Goal: Transaction & Acquisition: Obtain resource

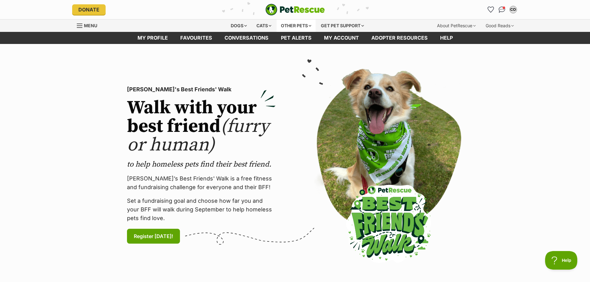
click at [306, 24] on div "Other pets" at bounding box center [296, 26] width 39 height 12
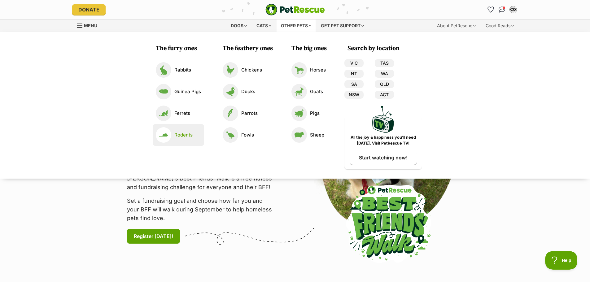
click at [175, 133] on p "Rodents" at bounding box center [183, 135] width 18 height 7
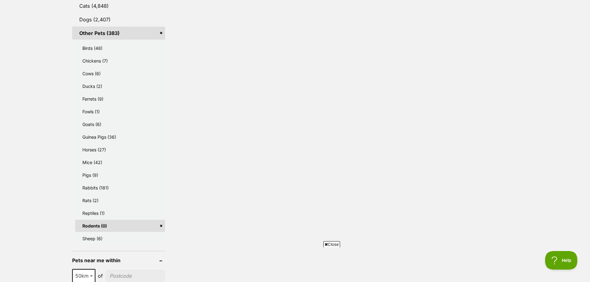
scroll to position [310, 0]
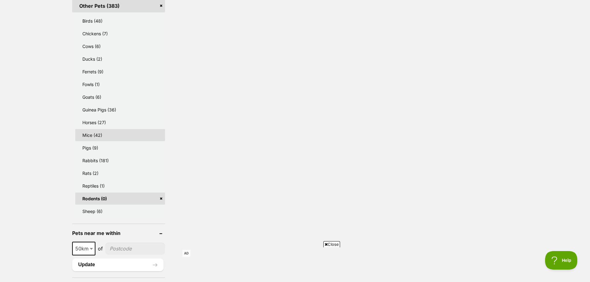
click at [92, 137] on link "Mice (42)" at bounding box center [120, 135] width 90 height 12
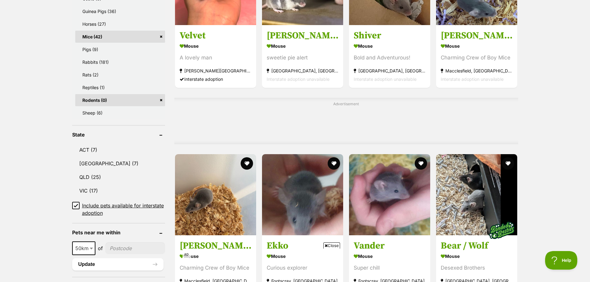
scroll to position [527, 0]
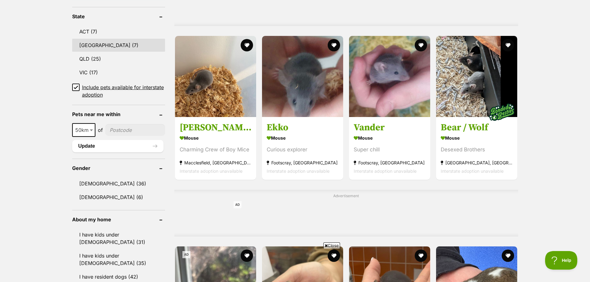
click at [86, 45] on link "NSW (7)" at bounding box center [118, 45] width 93 height 13
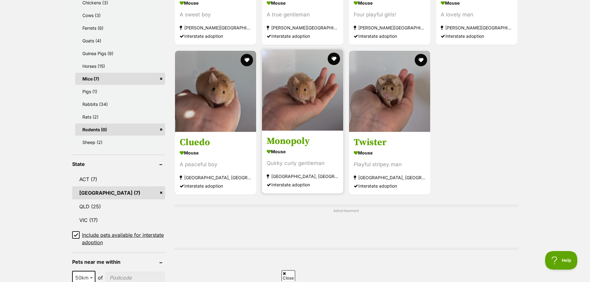
click at [310, 105] on img at bounding box center [302, 90] width 81 height 81
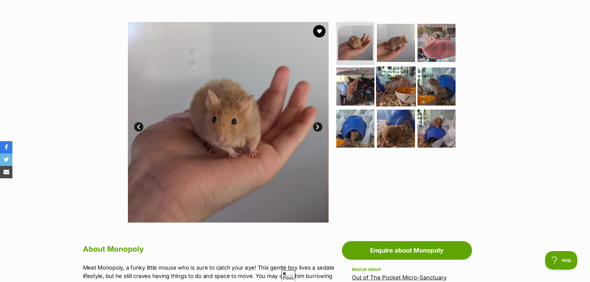
scroll to position [93, 0]
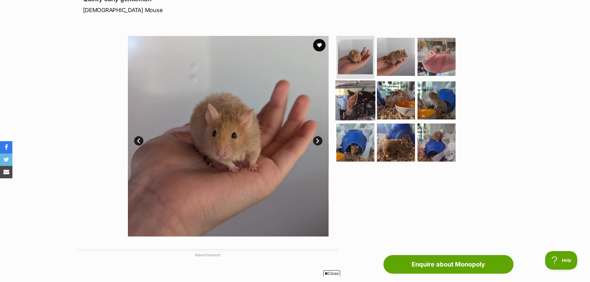
click at [364, 92] on img at bounding box center [356, 101] width 40 height 40
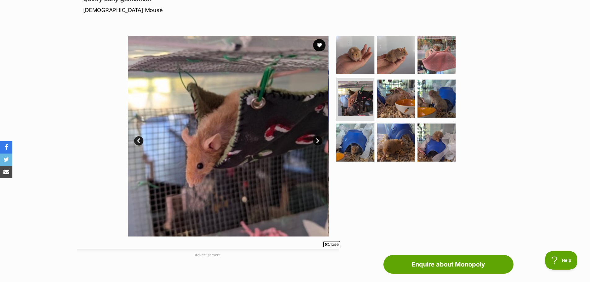
scroll to position [0, 0]
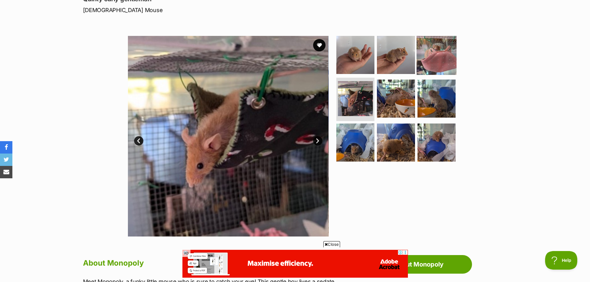
click at [429, 63] on img at bounding box center [437, 55] width 40 height 40
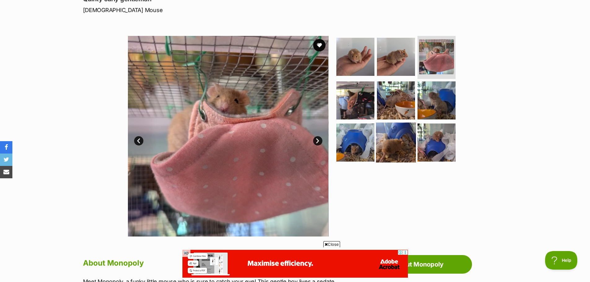
click at [390, 143] on img at bounding box center [396, 143] width 40 height 40
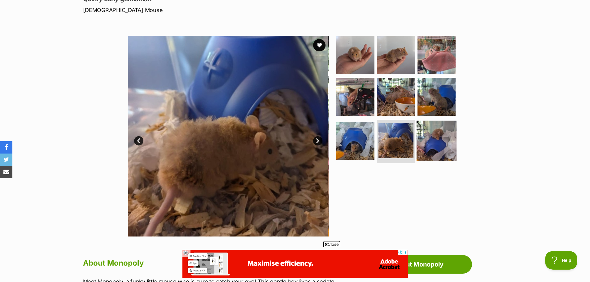
click at [432, 134] on img at bounding box center [437, 141] width 40 height 40
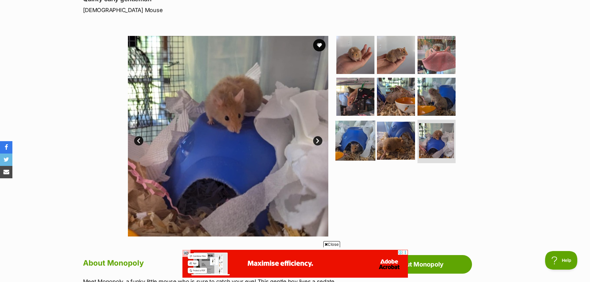
click at [366, 137] on img at bounding box center [356, 141] width 40 height 40
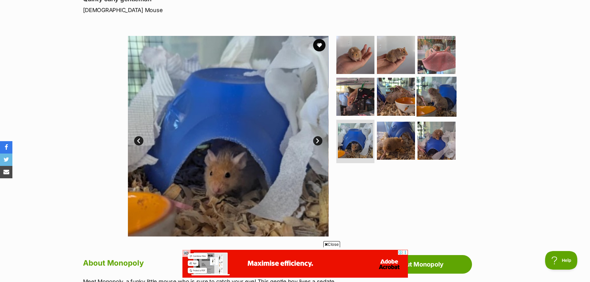
click at [438, 95] on img at bounding box center [437, 97] width 40 height 40
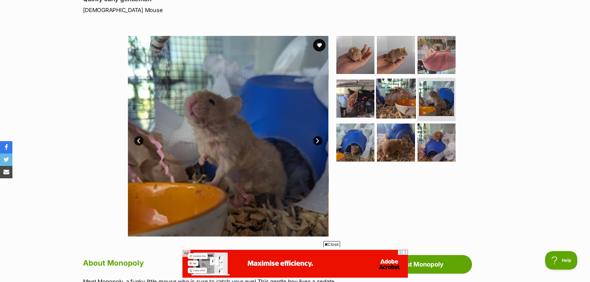
click at [405, 101] on img at bounding box center [396, 99] width 40 height 40
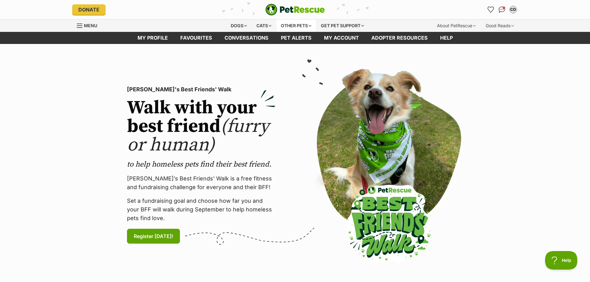
click at [286, 24] on div "Other pets" at bounding box center [296, 26] width 39 height 12
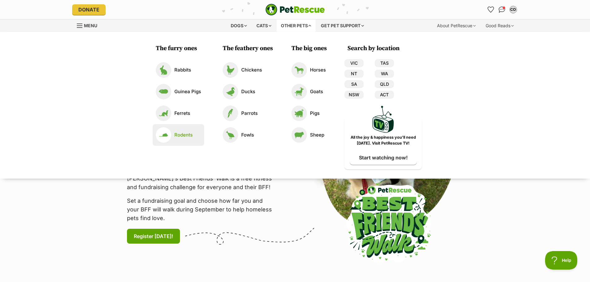
click at [176, 131] on link "Rodents" at bounding box center [178, 134] width 45 height 15
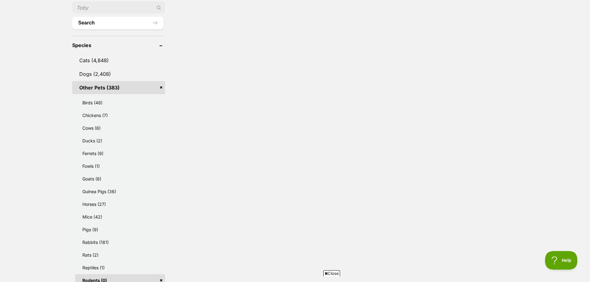
scroll to position [341, 0]
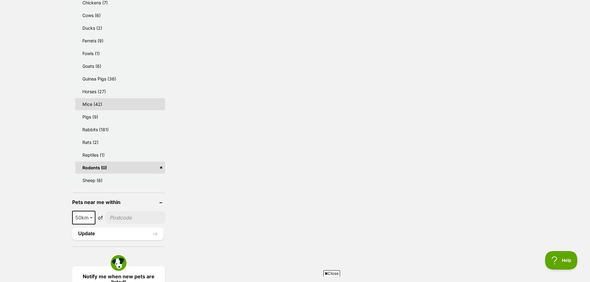
click at [95, 103] on link "Mice (42)" at bounding box center [120, 104] width 90 height 12
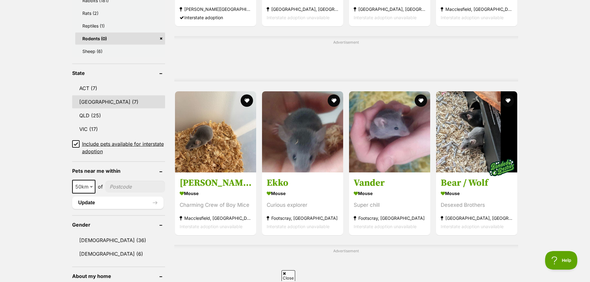
click at [83, 102] on link "NSW (7)" at bounding box center [118, 101] width 93 height 13
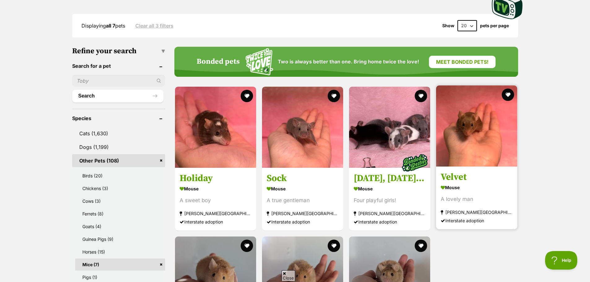
scroll to position [279, 0]
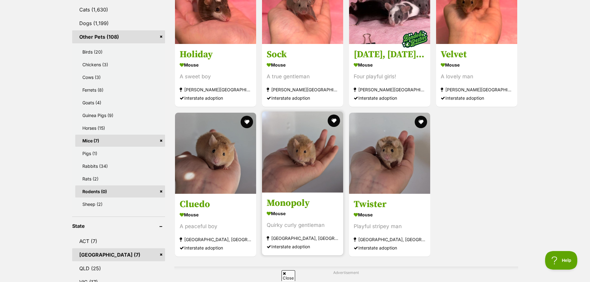
click at [297, 163] on img at bounding box center [302, 152] width 81 height 81
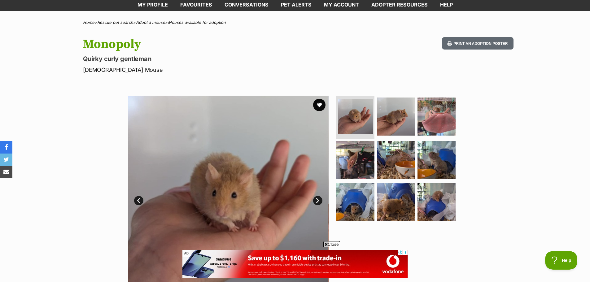
scroll to position [31, 0]
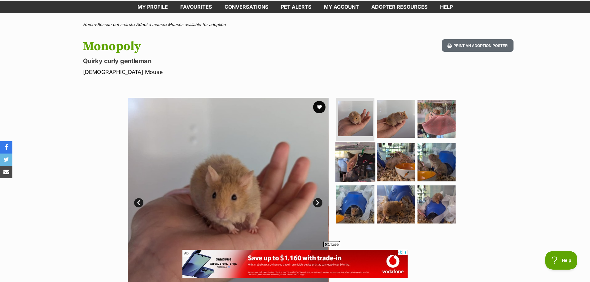
click at [349, 167] on img at bounding box center [356, 163] width 40 height 40
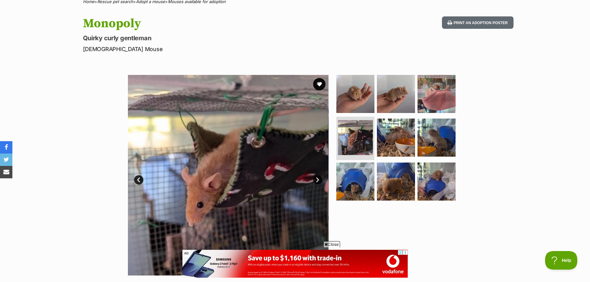
scroll to position [93, 0]
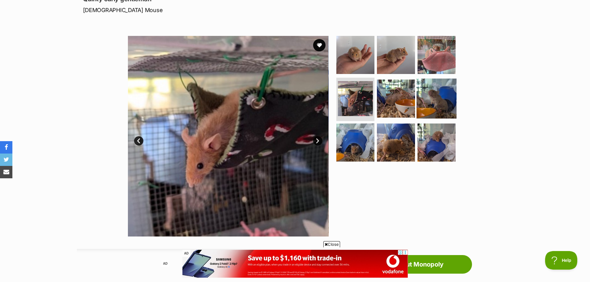
click at [432, 91] on img at bounding box center [437, 99] width 40 height 40
